Goal: Task Accomplishment & Management: Manage account settings

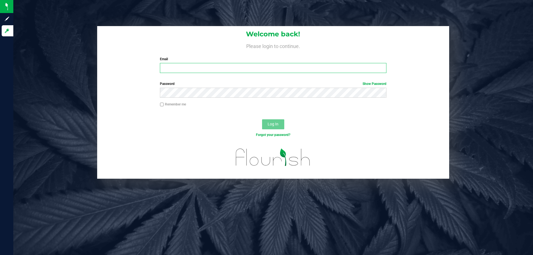
click at [195, 72] on input "Email" at bounding box center [273, 68] width 226 height 10
type input "[EMAIL_ADDRESS][DOMAIN_NAME]"
click at [262, 119] on button "Log In" at bounding box center [273, 124] width 22 height 10
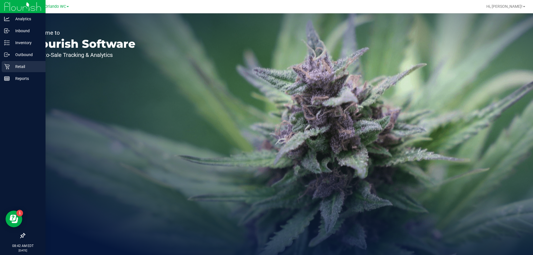
click at [11, 64] on p "Retail" at bounding box center [26, 66] width 33 height 7
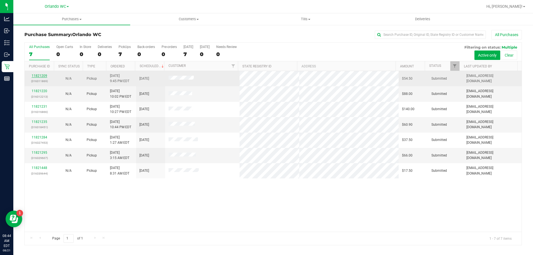
click at [42, 74] on link "11821209" at bounding box center [40, 76] width 16 height 4
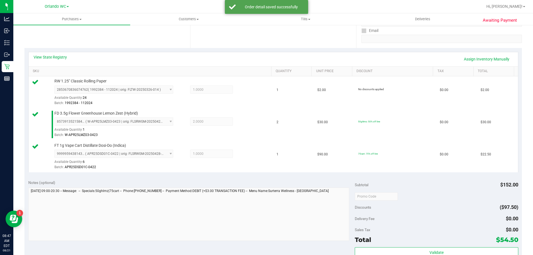
scroll to position [196, 0]
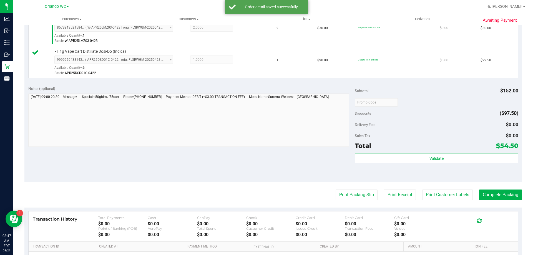
click at [481, 151] on div "Total $54.50" at bounding box center [436, 146] width 163 height 10
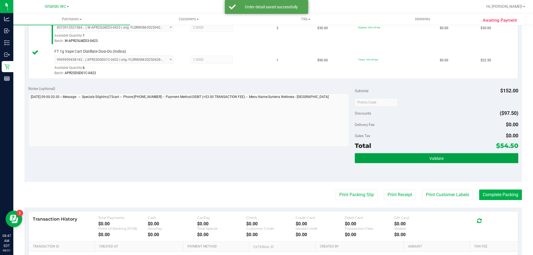
click at [480, 154] on button "Validate" at bounding box center [436, 158] width 163 height 10
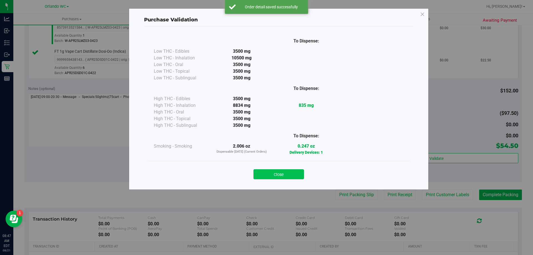
click at [291, 174] on button "Close" at bounding box center [278, 174] width 51 height 10
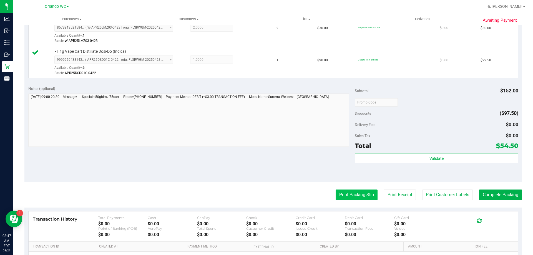
click at [348, 195] on button "Print Packing Slip" at bounding box center [357, 195] width 42 height 11
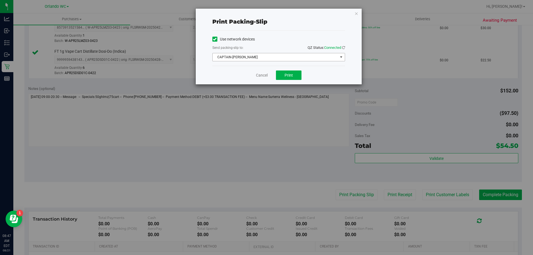
click at [283, 58] on span "CAPTAIN-[PERSON_NAME]" at bounding box center [275, 57] width 125 height 8
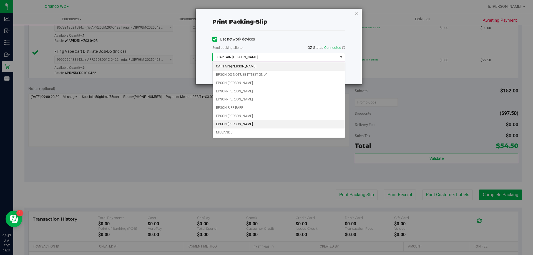
click at [252, 125] on li "EPSON-[PERSON_NAME]" at bounding box center [279, 124] width 132 height 8
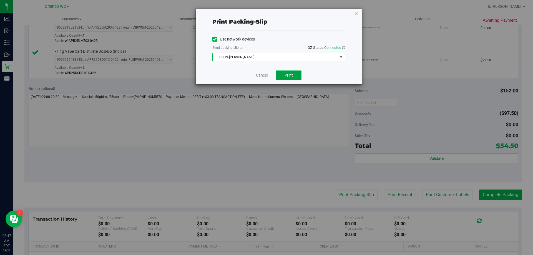
click at [296, 76] on button "Print" at bounding box center [289, 75] width 26 height 9
click at [262, 77] on link "Cancel" at bounding box center [262, 75] width 12 height 6
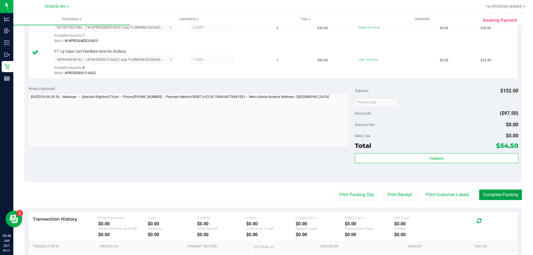
click at [507, 193] on button "Complete Packing" at bounding box center [500, 195] width 43 height 11
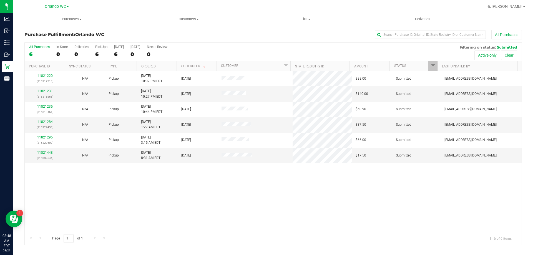
click at [164, 65] on th "Ordered" at bounding box center [157, 66] width 40 height 10
click at [53, 90] on div "11821231 (316316866)" at bounding box center [45, 94] width 34 height 11
click at [50, 90] on link "11821231" at bounding box center [45, 91] width 16 height 4
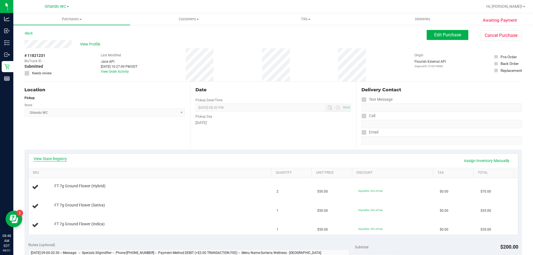
click at [49, 160] on link "View State Registry" at bounding box center [50, 159] width 33 height 6
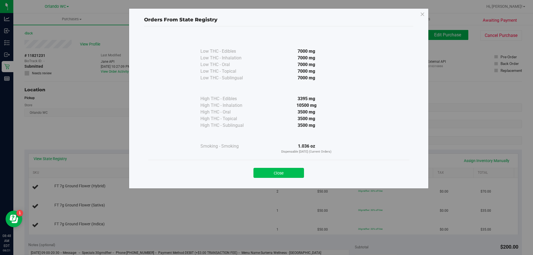
click at [278, 174] on button "Close" at bounding box center [278, 173] width 51 height 10
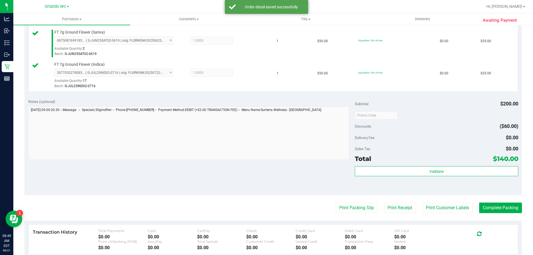
scroll to position [194, 0]
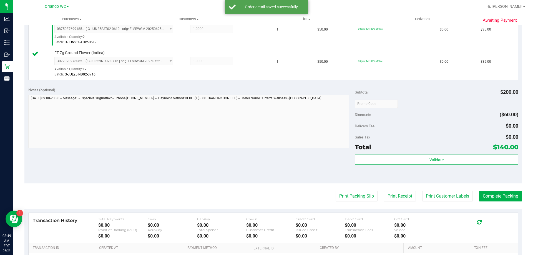
click at [472, 152] on div "Total $140.00" at bounding box center [436, 147] width 163 height 10
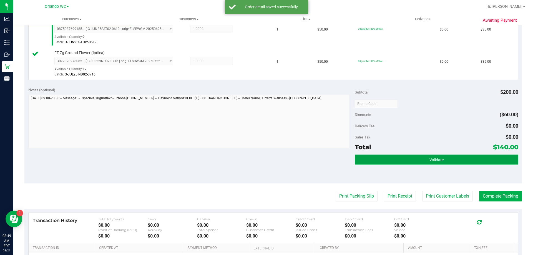
click at [470, 155] on button "Validate" at bounding box center [436, 160] width 163 height 10
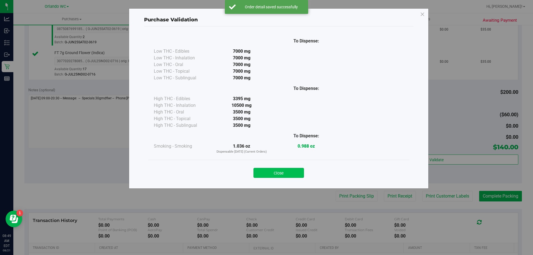
click at [283, 171] on button "Close" at bounding box center [278, 173] width 51 height 10
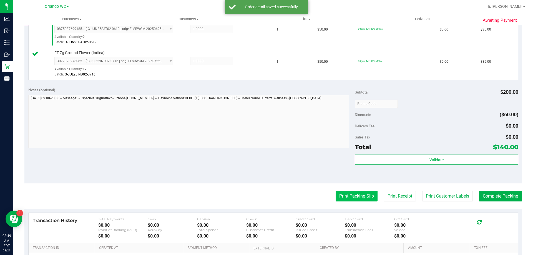
click at [336, 197] on button "Print Packing Slip" at bounding box center [357, 196] width 42 height 11
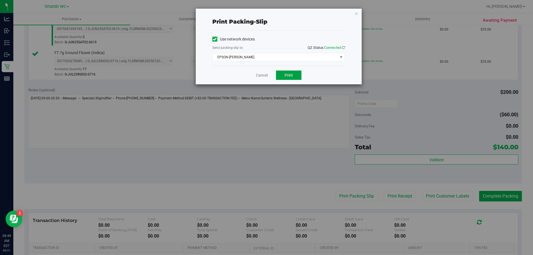
click at [300, 77] on button "Print" at bounding box center [289, 75] width 26 height 9
click at [263, 73] on link "Cancel" at bounding box center [262, 75] width 12 height 6
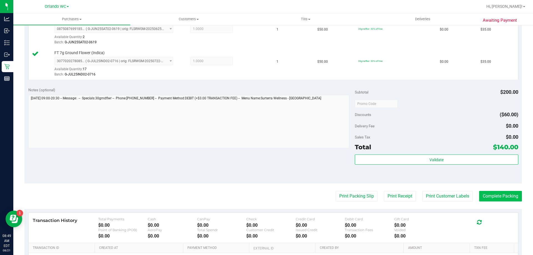
click at [514, 201] on button "Complete Packing" at bounding box center [500, 196] width 43 height 11
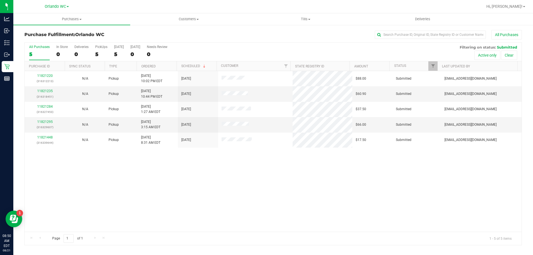
click at [169, 68] on th "Ordered" at bounding box center [157, 66] width 40 height 10
click at [46, 93] on div "11821235 (316318451)" at bounding box center [45, 94] width 34 height 11
click at [46, 91] on link "11821235" at bounding box center [45, 91] width 16 height 4
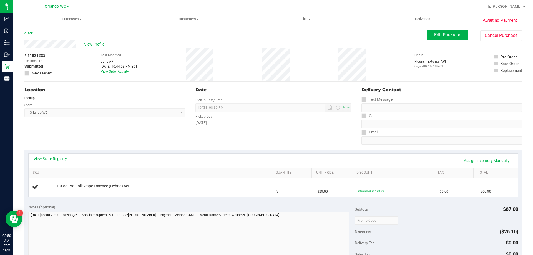
click at [61, 157] on link "View State Registry" at bounding box center [50, 159] width 33 height 6
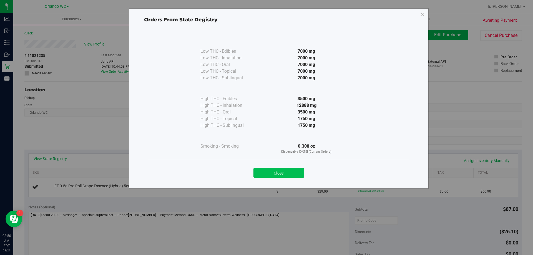
click at [290, 176] on button "Close" at bounding box center [278, 173] width 51 height 10
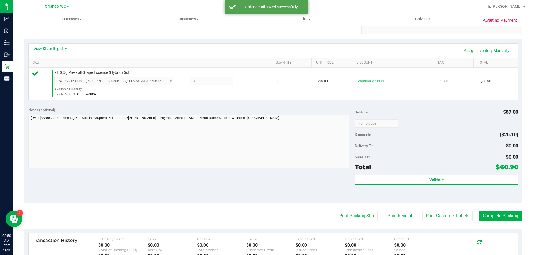
scroll to position [111, 0]
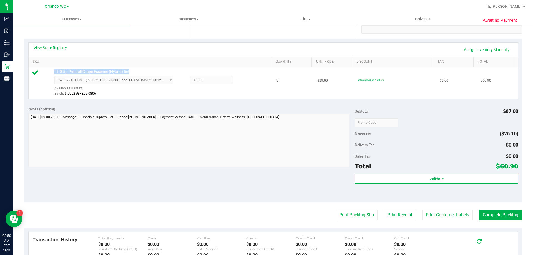
drag, startPoint x: 139, startPoint y: 69, endPoint x: 51, endPoint y: 75, distance: 88.8
click at [51, 75] on td "FT 0.5g Pre-Roll Grape Essence (Hybrid) 5ct 1629872161119410 ( 5-JUL25GPE02-080…" at bounding box center [151, 83] width 245 height 32
copy div "FT 0.5g Pre-Roll Grape Essence (Hybrid) 5ct"
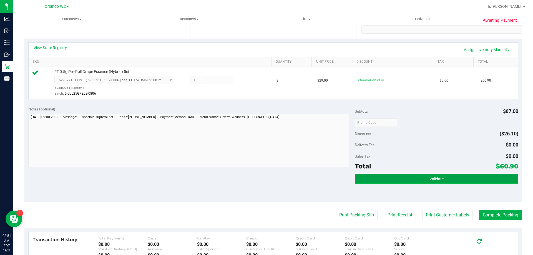
click at [475, 177] on button "Validate" at bounding box center [436, 179] width 163 height 10
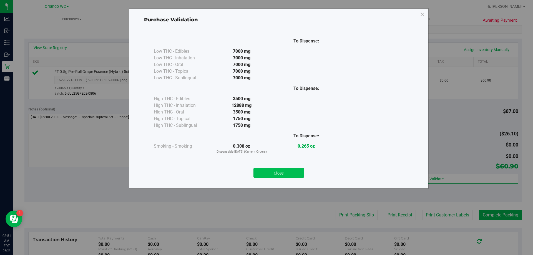
click at [272, 169] on button "Close" at bounding box center [278, 173] width 51 height 10
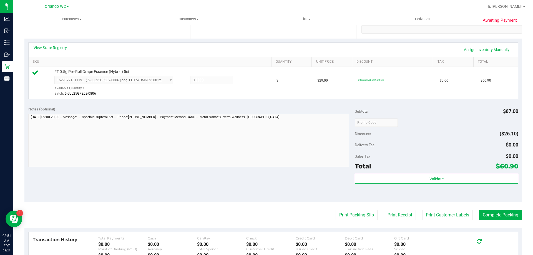
click at [346, 221] on purchase-details "Back Edit Purchase Cancel Purchase View Profile # 11821235 BioTrack ID: - Submi…" at bounding box center [272, 125] width 497 height 413
click at [345, 217] on button "Print Packing Slip" at bounding box center [357, 215] width 42 height 11
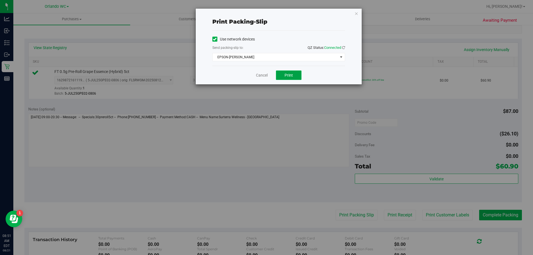
click at [295, 76] on button "Print" at bounding box center [289, 75] width 26 height 9
click at [263, 77] on link "Cancel" at bounding box center [262, 75] width 12 height 6
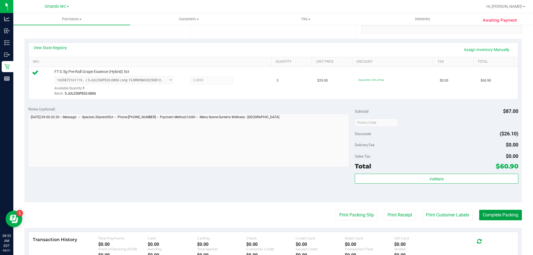
click at [493, 213] on button "Complete Packing" at bounding box center [500, 215] width 43 height 11
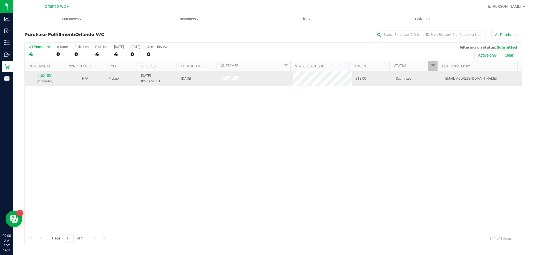
click at [43, 73] on td "11821501 (316342440)" at bounding box center [45, 78] width 40 height 15
click at [43, 75] on link "11821501" at bounding box center [45, 76] width 16 height 4
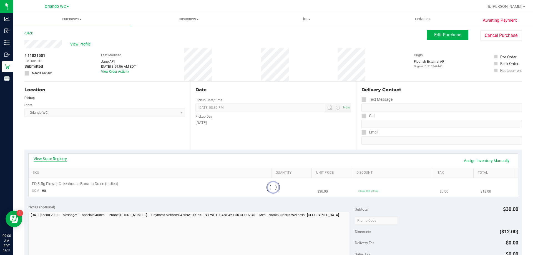
click at [48, 157] on link "View State Registry" at bounding box center [50, 159] width 33 height 6
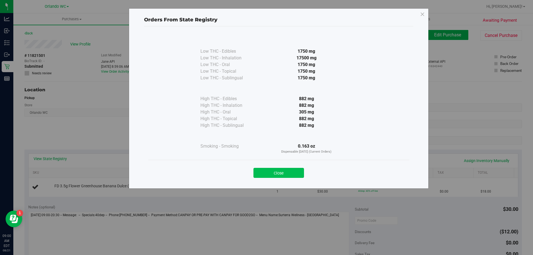
click at [277, 171] on button "Close" at bounding box center [278, 173] width 51 height 10
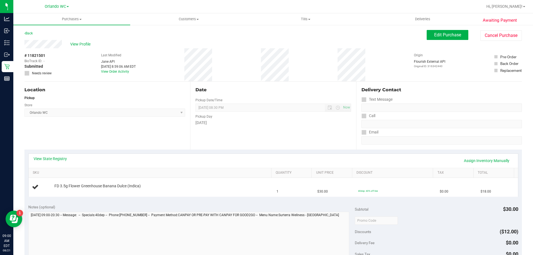
click at [183, 114] on span "[GEOGRAPHIC_DATA] WC Select Store [PERSON_NAME][GEOGRAPHIC_DATA] [PERSON_NAME][…" at bounding box center [104, 113] width 161 height 8
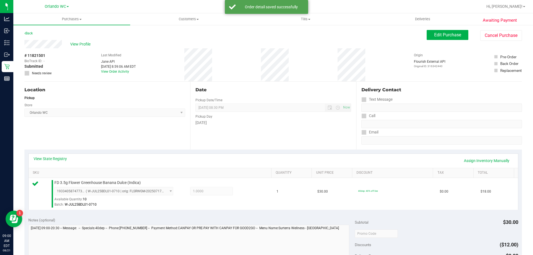
click at [137, 132] on div "Location Pickup Store [GEOGRAPHIC_DATA] WC Select Store [PERSON_NAME][GEOGRAPHI…" at bounding box center [107, 116] width 166 height 68
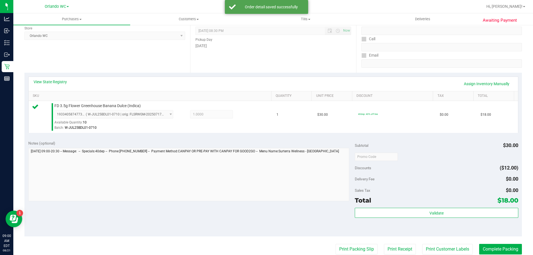
scroll to position [167, 0]
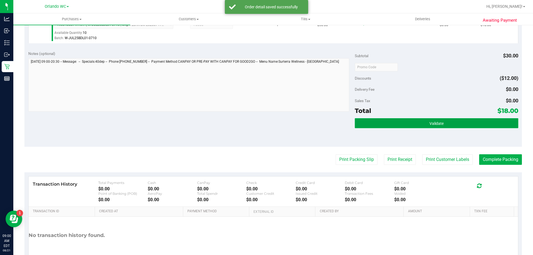
click at [415, 124] on button "Validate" at bounding box center [436, 123] width 163 height 10
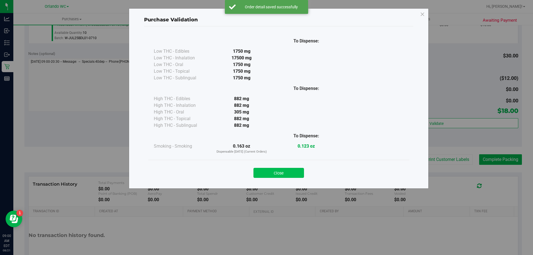
click at [289, 174] on button "Close" at bounding box center [278, 173] width 51 height 10
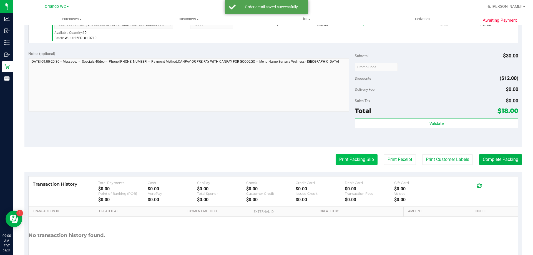
click at [347, 163] on button "Print Packing Slip" at bounding box center [357, 159] width 42 height 11
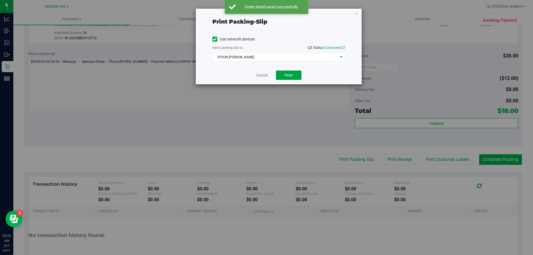
drag, startPoint x: 291, startPoint y: 75, endPoint x: 291, endPoint y: 78, distance: 2.8
click at [291, 78] on button "Print" at bounding box center [289, 75] width 26 height 9
click at [260, 75] on link "Cancel" at bounding box center [262, 75] width 12 height 6
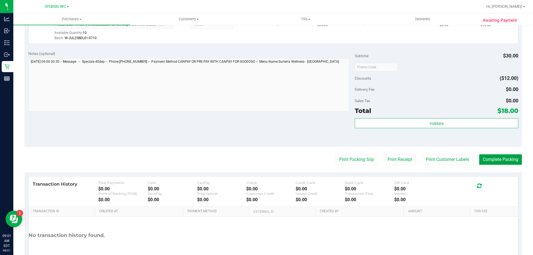
click at [506, 158] on button "Complete Packing" at bounding box center [500, 159] width 43 height 11
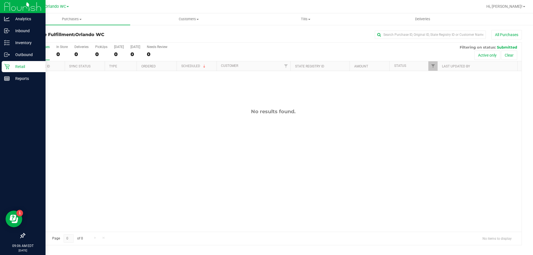
click at [7, 65] on icon at bounding box center [7, 67] width 6 height 6
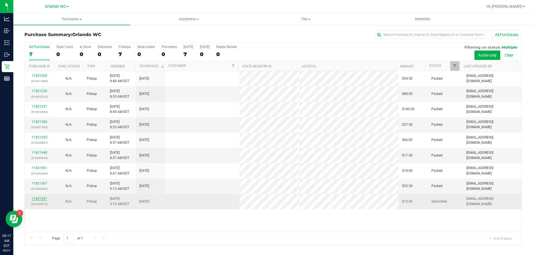
click at [39, 197] on link "11821591" at bounding box center [40, 199] width 16 height 4
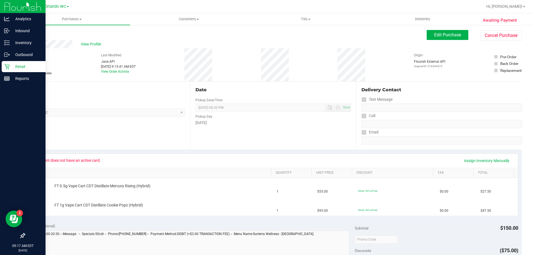
click at [0, 63] on link "Retail" at bounding box center [23, 67] width 46 height 12
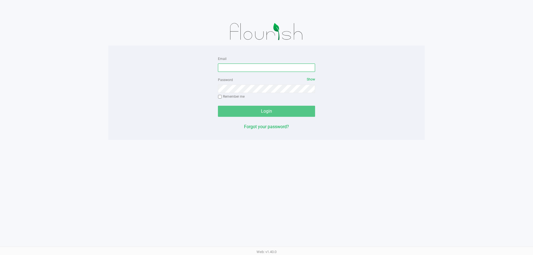
click at [230, 65] on input "Email" at bounding box center [266, 68] width 97 height 8
type input "edodich@liveparallel.com"
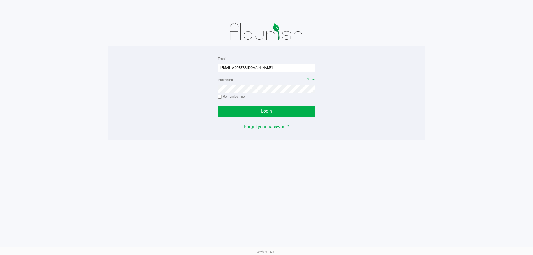
click at [218, 106] on button "Login" at bounding box center [266, 111] width 97 height 11
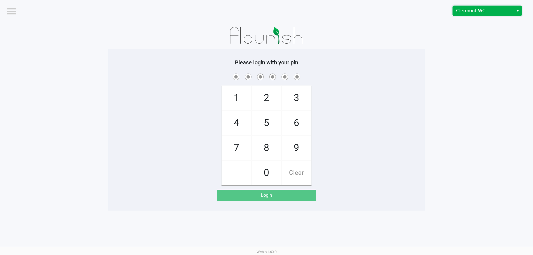
click at [484, 14] on span "Clermont WC" at bounding box center [483, 11] width 61 height 10
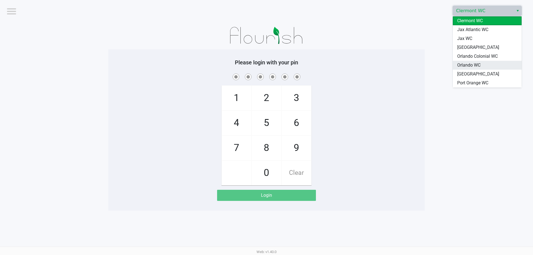
click at [464, 67] on span "Orlando WC" at bounding box center [468, 65] width 23 height 7
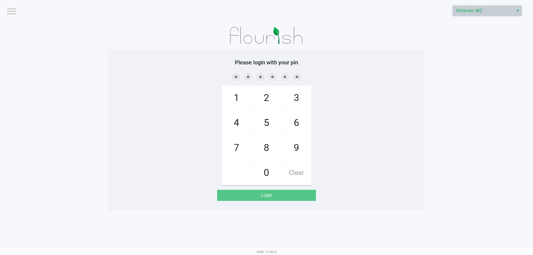
click at [436, 71] on app-pos-login-wrapper "Logout Orlando WC Please login with your pin 1 4 7 2 5 8 0 3 6 9 Clear Login" at bounding box center [266, 105] width 533 height 211
checkbox input "true"
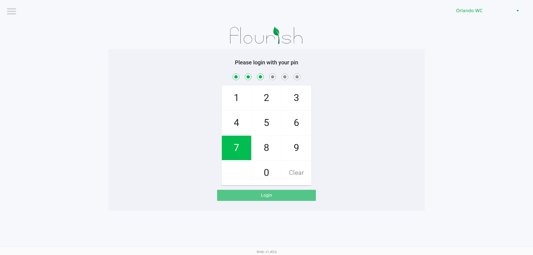
checkbox input "true"
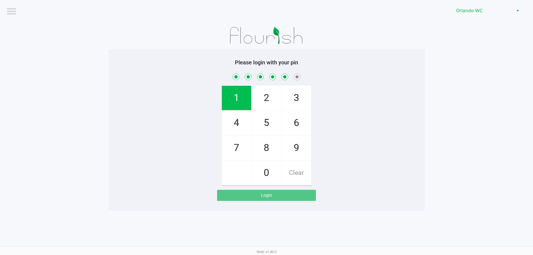
checkbox input "true"
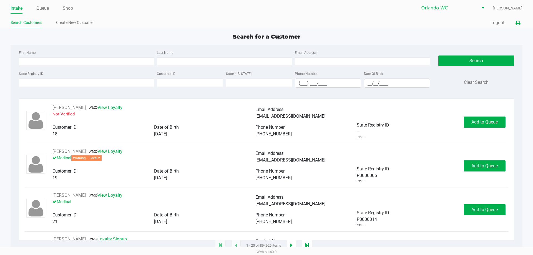
click at [520, 26] on button at bounding box center [517, 23] width 9 height 10
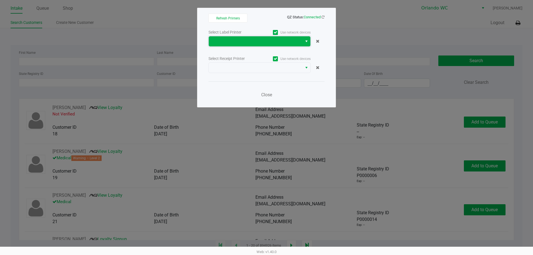
click at [235, 36] on span at bounding box center [256, 41] width 94 height 10
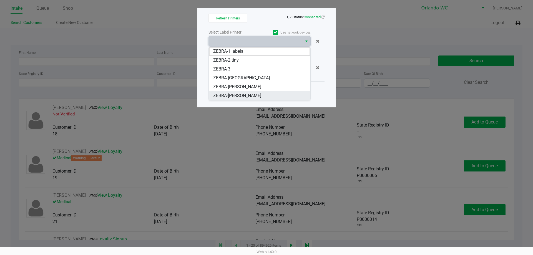
click at [249, 97] on span "ZEBRA-TYWIN-LANNISTER" at bounding box center [237, 95] width 48 height 7
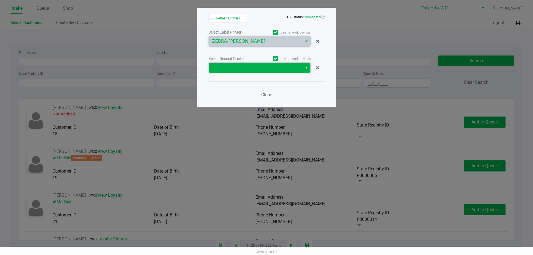
click at [243, 72] on span at bounding box center [256, 68] width 94 height 10
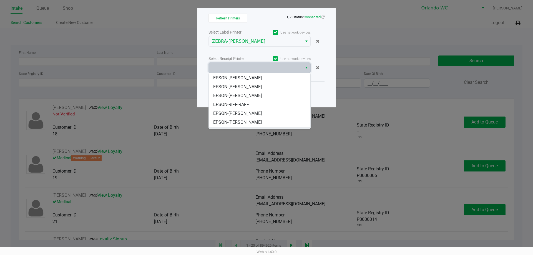
scroll to position [24, 0]
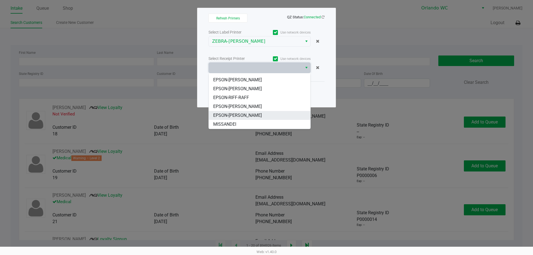
click at [248, 115] on span "EPSON-[PERSON_NAME]" at bounding box center [237, 115] width 49 height 7
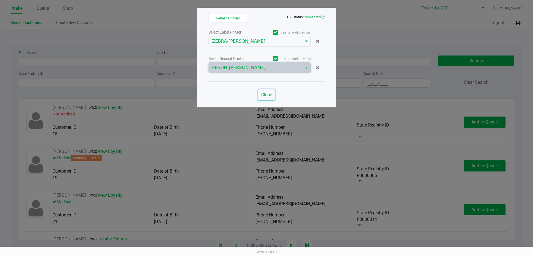
click at [268, 95] on span "Close" at bounding box center [266, 94] width 11 height 5
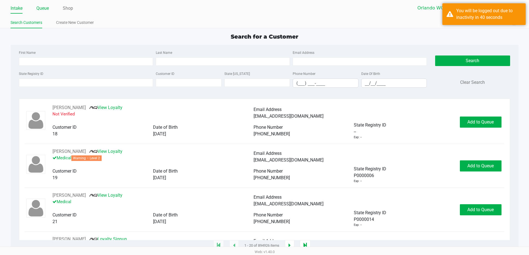
click at [45, 10] on link "Queue" at bounding box center [42, 8] width 12 height 8
click at [38, 8] on link "Queue" at bounding box center [42, 8] width 12 height 8
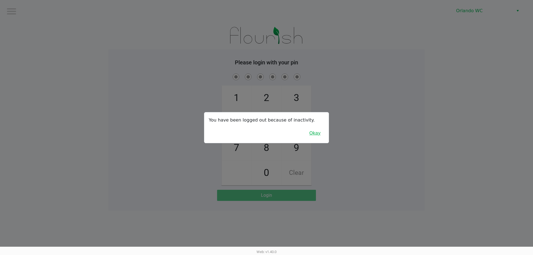
drag, startPoint x: 319, startPoint y: 136, endPoint x: 323, endPoint y: 130, distance: 7.4
click at [319, 136] on button "Okay" at bounding box center [315, 133] width 19 height 11
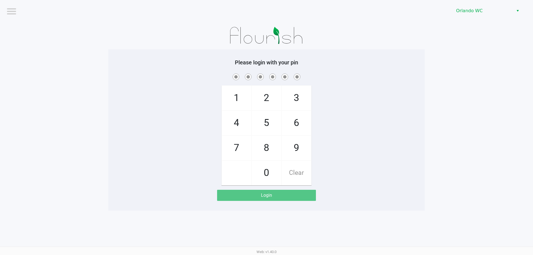
click at [323, 130] on div "1 4 7 2 5 8 0 3 6 9 Clear" at bounding box center [266, 128] width 316 height 113
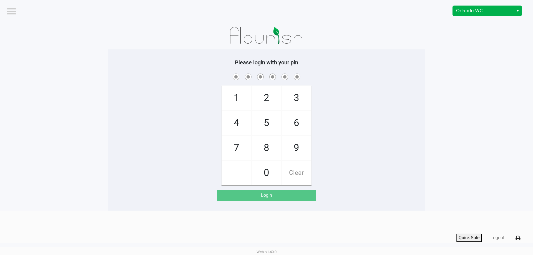
click at [478, 15] on span "Orlando WC" at bounding box center [483, 11] width 61 height 10
click at [399, 156] on div "1 4 7 2 5 8 0 3 6 9 Clear" at bounding box center [266, 128] width 316 height 113
click at [381, 133] on div "1 4 7 2 5 8 0 3 6 9 Clear" at bounding box center [266, 128] width 316 height 113
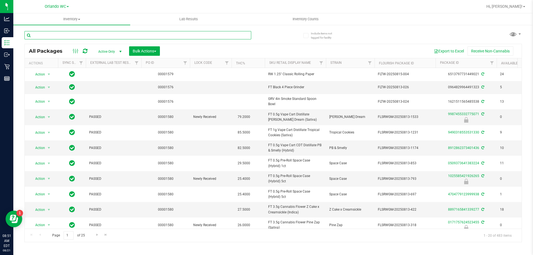
click at [55, 32] on input "text" at bounding box center [137, 35] width 227 height 8
paste input "FT 0.5g Pre-Roll Grape Essence (Hybrid) 5ct"
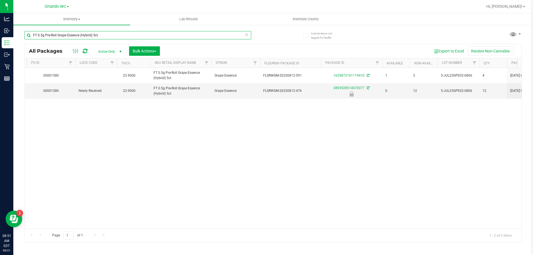
scroll to position [0, 115]
click at [226, 143] on div "Action Action Adjust qty Create package Edit attributes Global inventory Locate…" at bounding box center [273, 148] width 497 height 161
click at [118, 38] on input "FT 0.5g Pre-Roll Grape Essence (Hybrid) 5ct" at bounding box center [137, 35] width 227 height 8
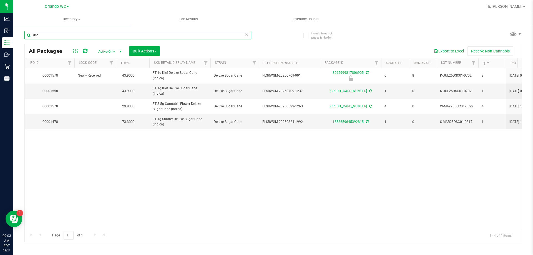
type input "dsc"
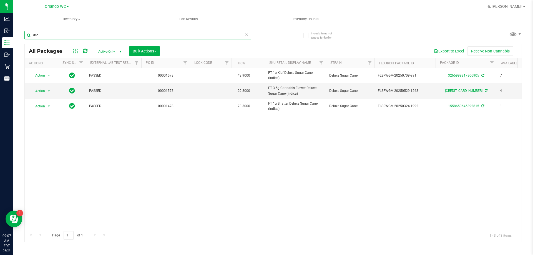
click at [173, 35] on input "dsc" at bounding box center [137, 35] width 227 height 8
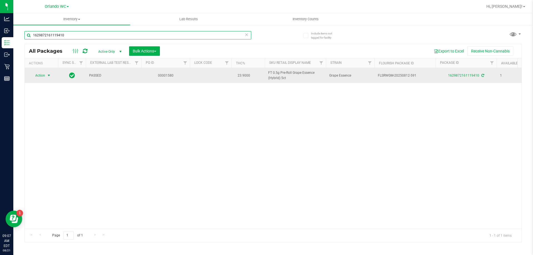
type input "1629872161119410"
click at [50, 75] on span "select" at bounding box center [49, 75] width 4 height 4
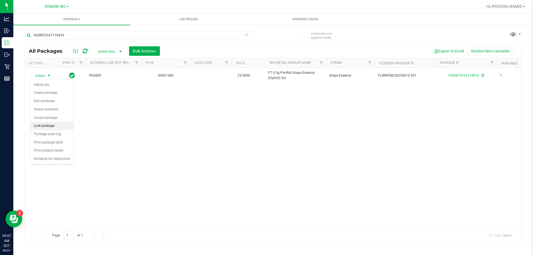
click at [56, 128] on li "Lock package" at bounding box center [52, 126] width 43 height 8
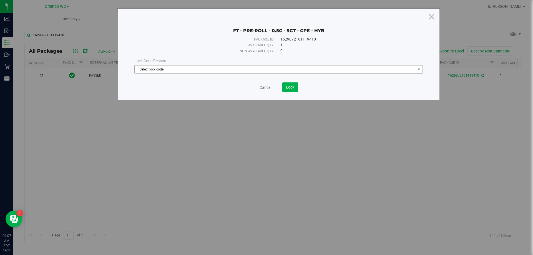
click at [233, 69] on span "Select lock code" at bounding box center [275, 70] width 281 height 8
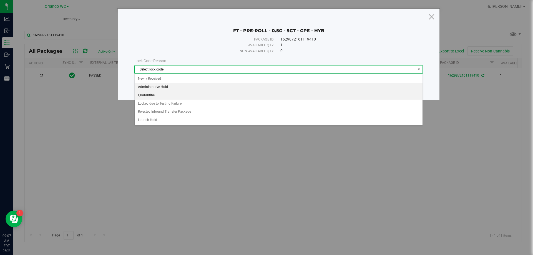
click at [194, 94] on li "Quarantine" at bounding box center [279, 95] width 288 height 8
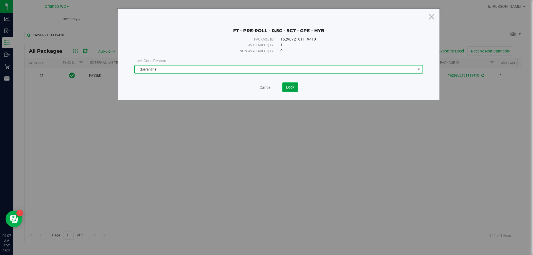
click at [293, 91] on button "Lock" at bounding box center [290, 86] width 16 height 9
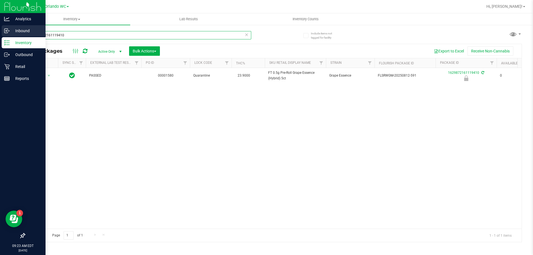
drag, startPoint x: 76, startPoint y: 34, endPoint x: 12, endPoint y: 28, distance: 63.8
click at [0, 34] on div "Analytics Inbound Inventory Outbound Retail Reports 09:23 AM EDT 08/21/2025 08/…" at bounding box center [266, 127] width 533 height 255
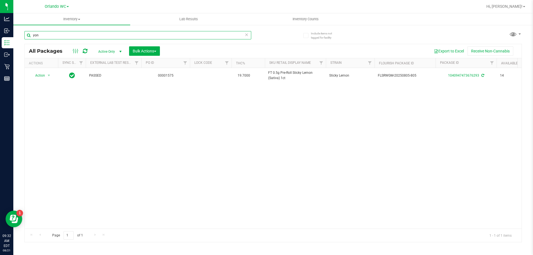
type input "yon"
click at [292, 146] on div "Action Action Adjust qty Create package Edit attributes Global inventory Locate…" at bounding box center [273, 148] width 497 height 161
click at [399, 110] on div "Action Action Adjust qty Create package Edit attributes Global inventory Locate…" at bounding box center [273, 148] width 497 height 161
click at [417, 106] on div "Action Action Adjust qty Create package Edit attributes Global inventory Locate…" at bounding box center [273, 148] width 497 height 161
